Goal: Check status

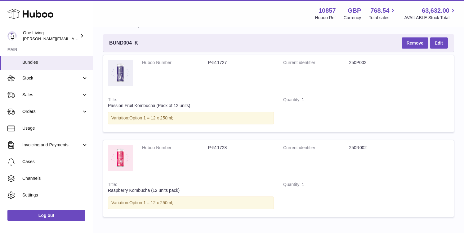
scroll to position [109, 0]
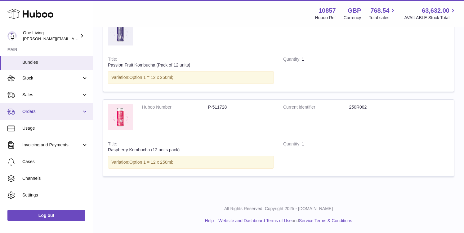
click at [82, 111] on link "Orders" at bounding box center [46, 112] width 93 height 17
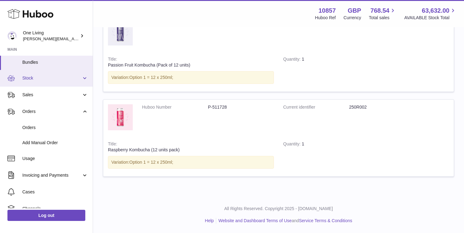
click at [70, 78] on span "Stock" at bounding box center [51, 78] width 59 height 6
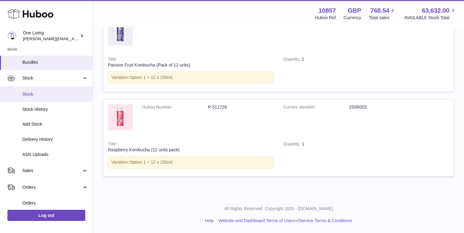
click at [67, 94] on span "Stock" at bounding box center [55, 94] width 66 height 6
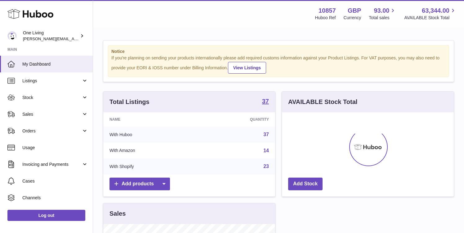
scroll to position [97, 172]
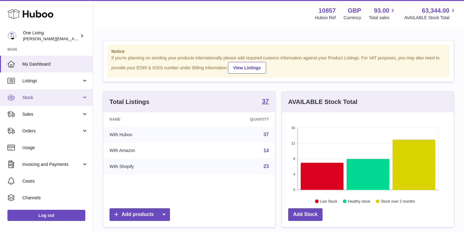
click at [56, 98] on span "Stock" at bounding box center [51, 98] width 59 height 6
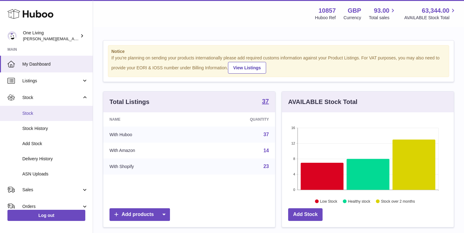
click at [66, 110] on link "Stock" at bounding box center [46, 113] width 93 height 15
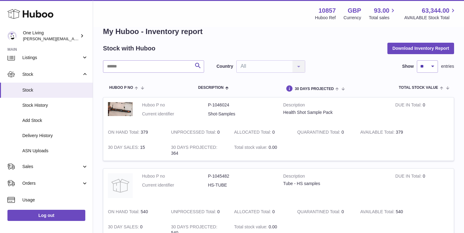
scroll to position [18, 0]
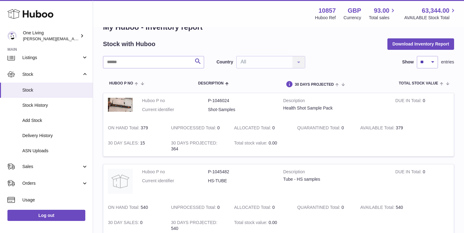
click at [399, 128] on td "AVAILABLE Total 379" at bounding box center [387, 128] width 63 height 15
click at [397, 127] on td "AVAILABLE Total 379" at bounding box center [387, 128] width 63 height 15
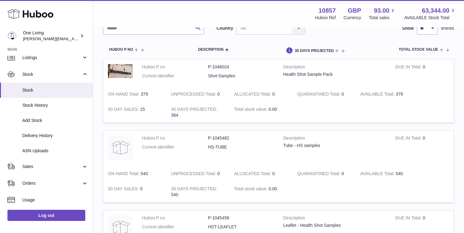
scroll to position [52, 0]
click at [403, 92] on td "AVAILABLE Total 379" at bounding box center [387, 94] width 63 height 15
